Goal: Task Accomplishment & Management: Complete application form

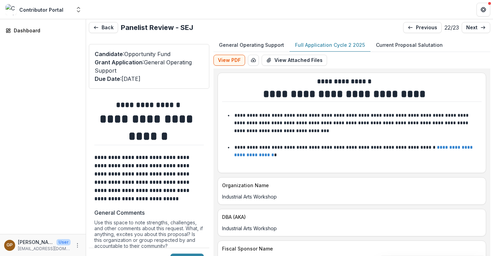
scroll to position [2791, 0]
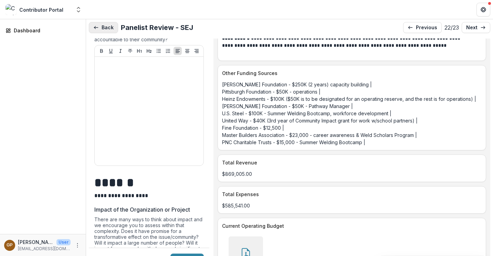
click at [102, 28] on button "Back" at bounding box center [103, 27] width 29 height 11
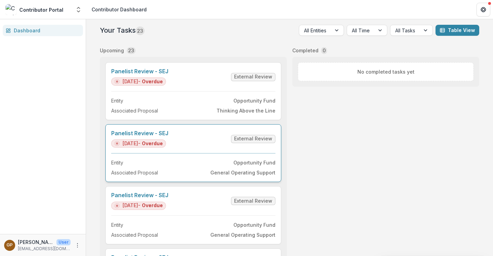
click at [154, 136] on link "Panelist Review - SEJ" at bounding box center [139, 133] width 57 height 7
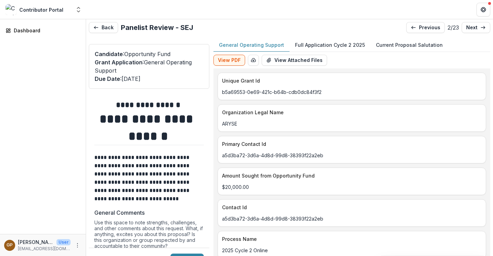
click at [368, 58] on div "View PDF Word Download Word Download (with field descriptions) Zip Download Pre…" at bounding box center [352, 62] width 277 height 14
click at [321, 47] on p "Full Application Cycle 2 2025" at bounding box center [330, 44] width 70 height 7
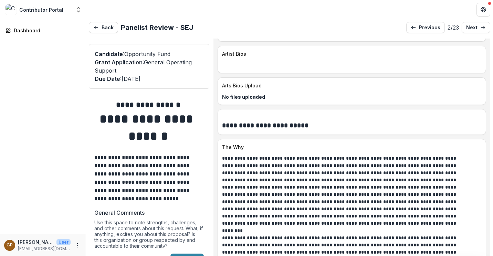
scroll to position [2791, 0]
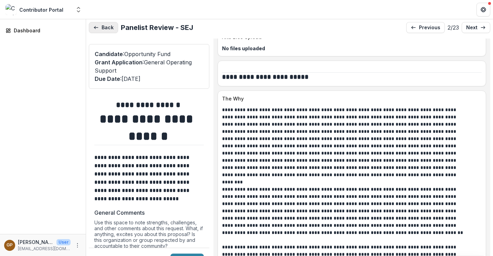
click at [95, 26] on icon "button" at bounding box center [96, 28] width 6 height 6
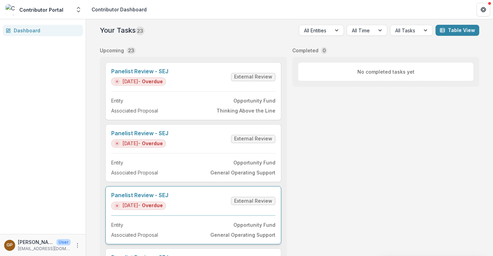
click at [155, 193] on link "Panelist Review - SEJ" at bounding box center [139, 195] width 57 height 7
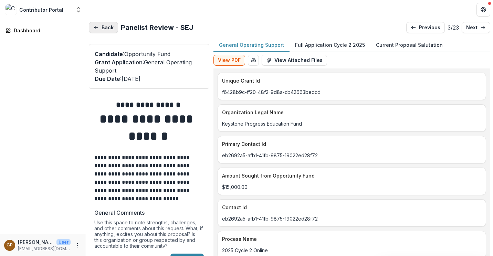
click at [99, 31] on button "Back" at bounding box center [103, 27] width 29 height 11
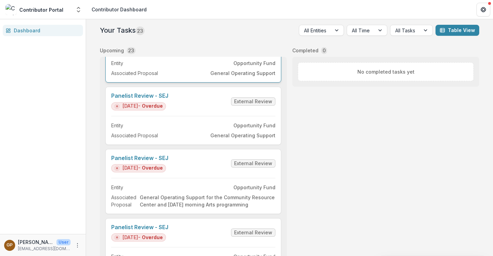
scroll to position [103, 0]
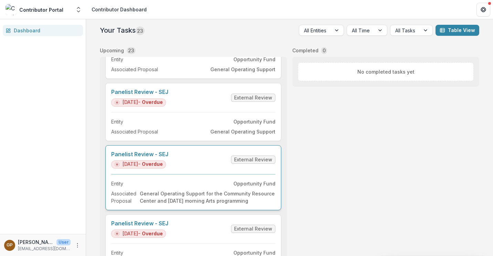
click at [152, 153] on link "Panelist Review - SEJ" at bounding box center [139, 154] width 57 height 7
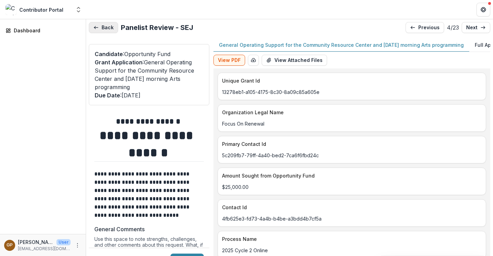
click at [110, 27] on button "Back" at bounding box center [103, 27] width 29 height 11
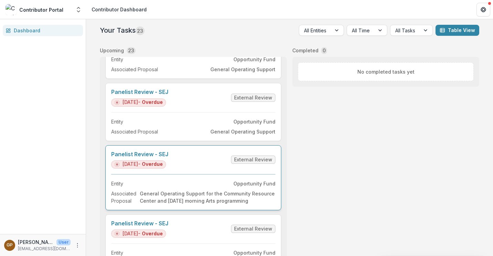
scroll to position [207, 0]
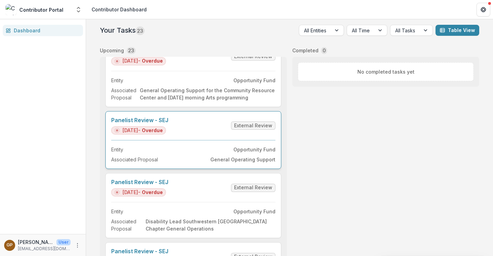
click at [144, 119] on link "Panelist Review - SEJ" at bounding box center [139, 120] width 57 height 7
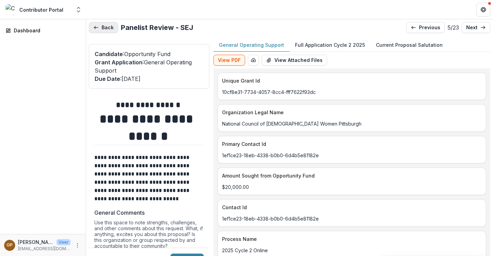
click at [107, 25] on button "Back" at bounding box center [103, 27] width 29 height 11
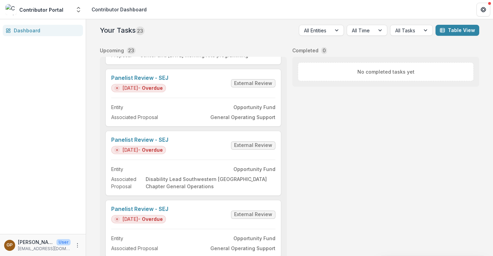
scroll to position [276, 0]
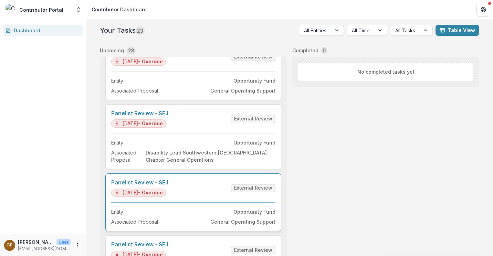
click at [140, 185] on link "Panelist Review - SEJ" at bounding box center [139, 183] width 57 height 7
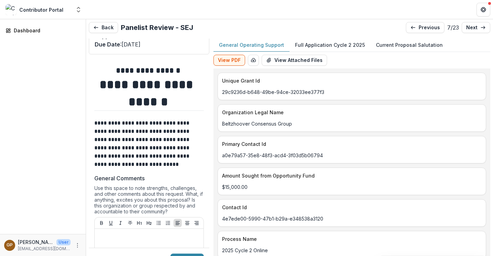
drag, startPoint x: 301, startPoint y: 44, endPoint x: 301, endPoint y: 53, distance: 8.6
click at [301, 44] on p "Full Application Cycle 2 2025" at bounding box center [330, 44] width 70 height 7
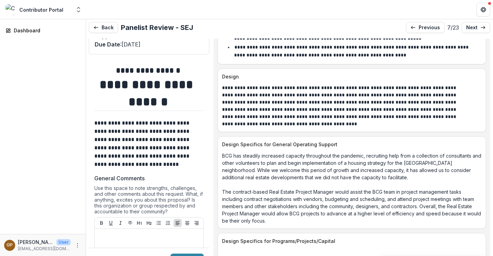
scroll to position [930, 0]
click at [104, 25] on button "Back" at bounding box center [103, 27] width 29 height 11
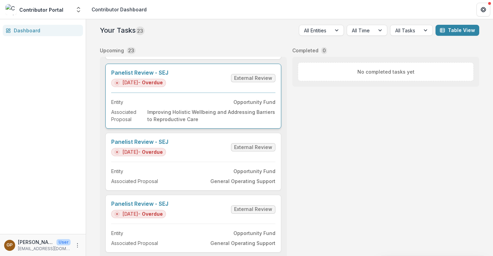
scroll to position [586, 0]
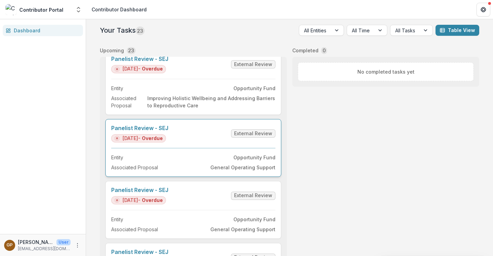
click at [141, 128] on link "Panelist Review - SEJ" at bounding box center [139, 128] width 57 height 7
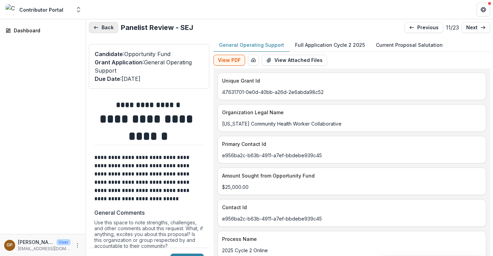
click at [110, 28] on button "Back" at bounding box center [103, 27] width 29 height 11
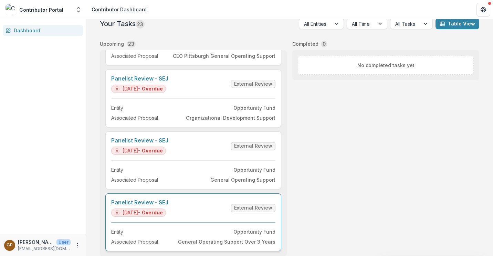
scroll to position [13, 0]
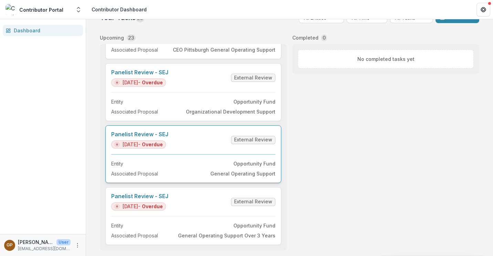
click at [148, 132] on link "Panelist Review - SEJ" at bounding box center [139, 134] width 57 height 7
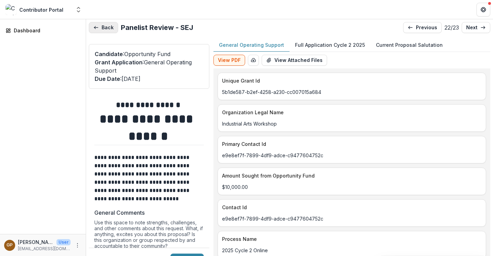
click at [108, 29] on button "Back" at bounding box center [103, 27] width 29 height 11
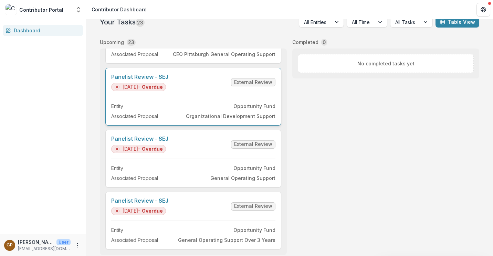
scroll to position [13, 0]
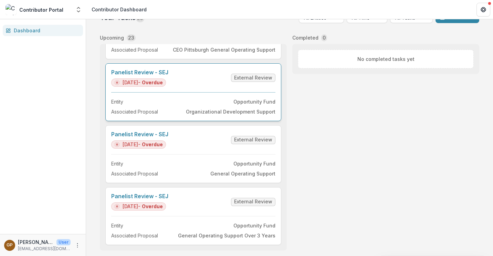
click at [152, 70] on link "Panelist Review - SEJ" at bounding box center [139, 72] width 57 height 7
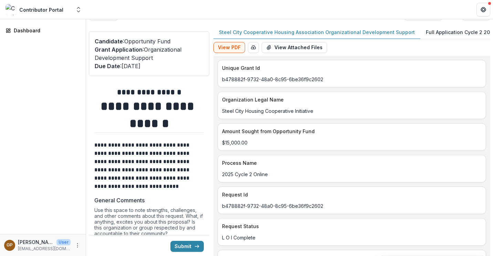
type input "*******"
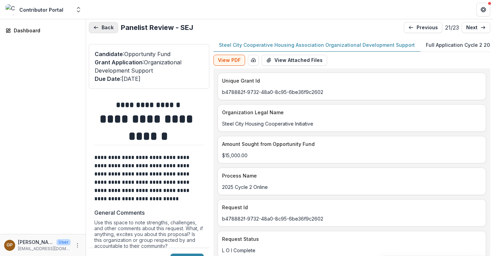
click at [104, 28] on button "Back" at bounding box center [103, 27] width 29 height 11
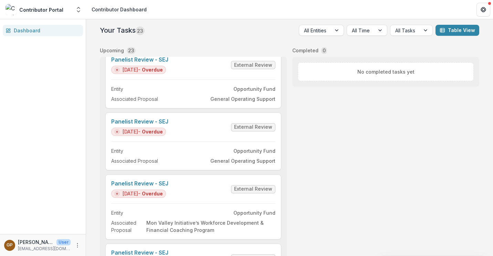
scroll to position [918, 0]
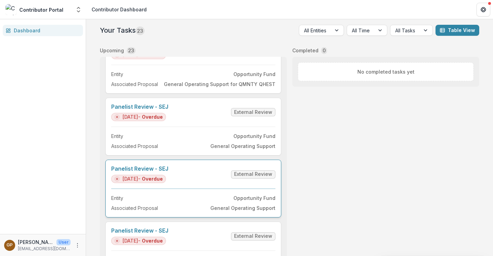
click at [144, 166] on link "Panelist Review - SEJ" at bounding box center [139, 169] width 57 height 7
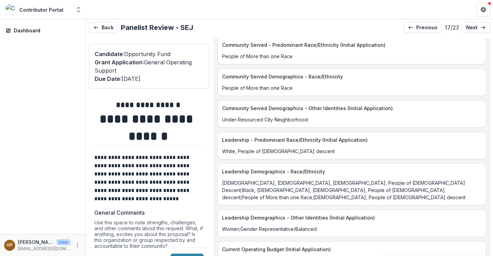
scroll to position [1723, 0]
